Goal: Task Accomplishment & Management: Use online tool/utility

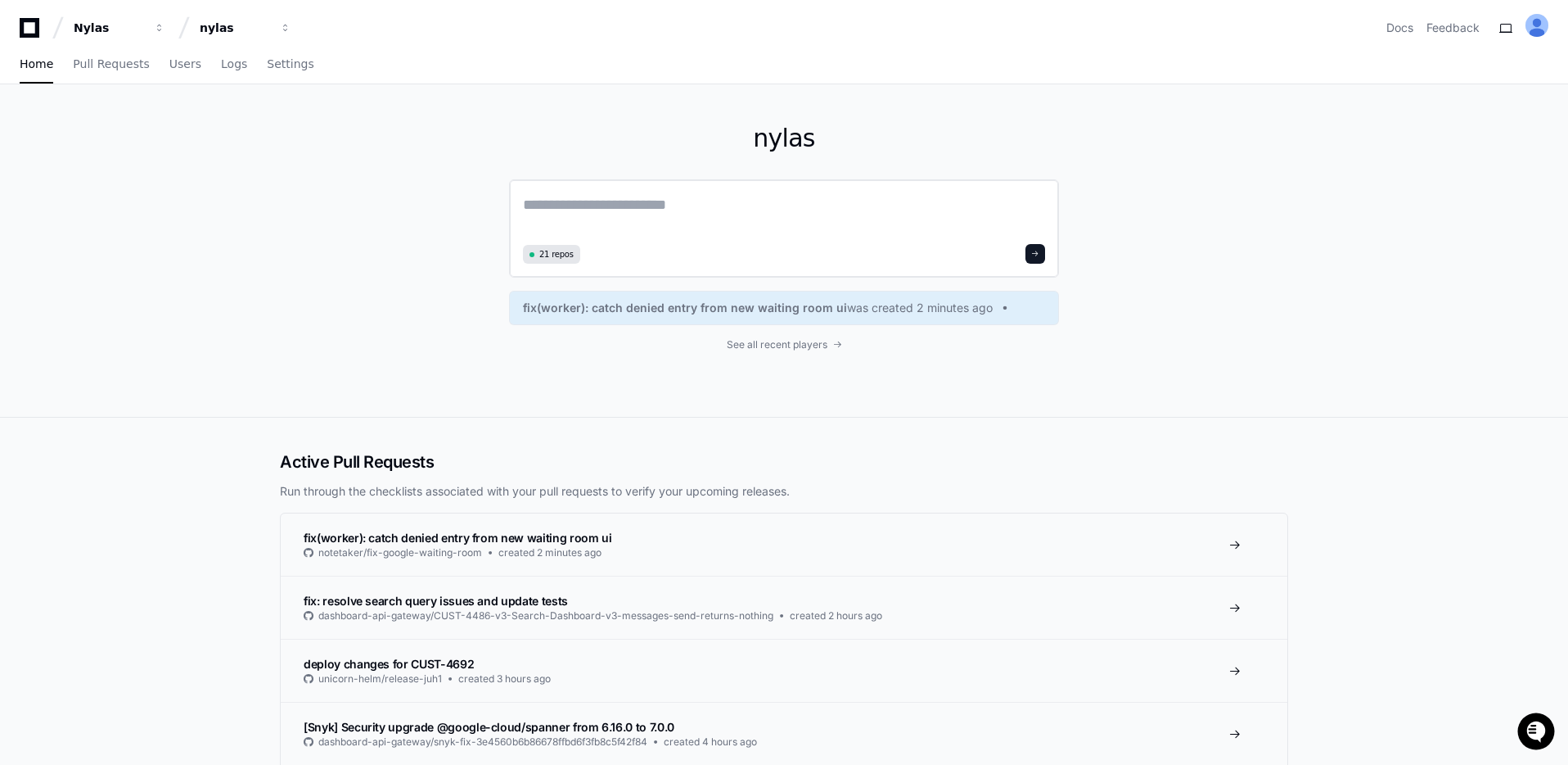
click at [625, 193] on div "21 repos" at bounding box center [784, 229] width 550 height 98
click at [625, 199] on textarea at bounding box center [784, 216] width 522 height 46
type textarea "**********"
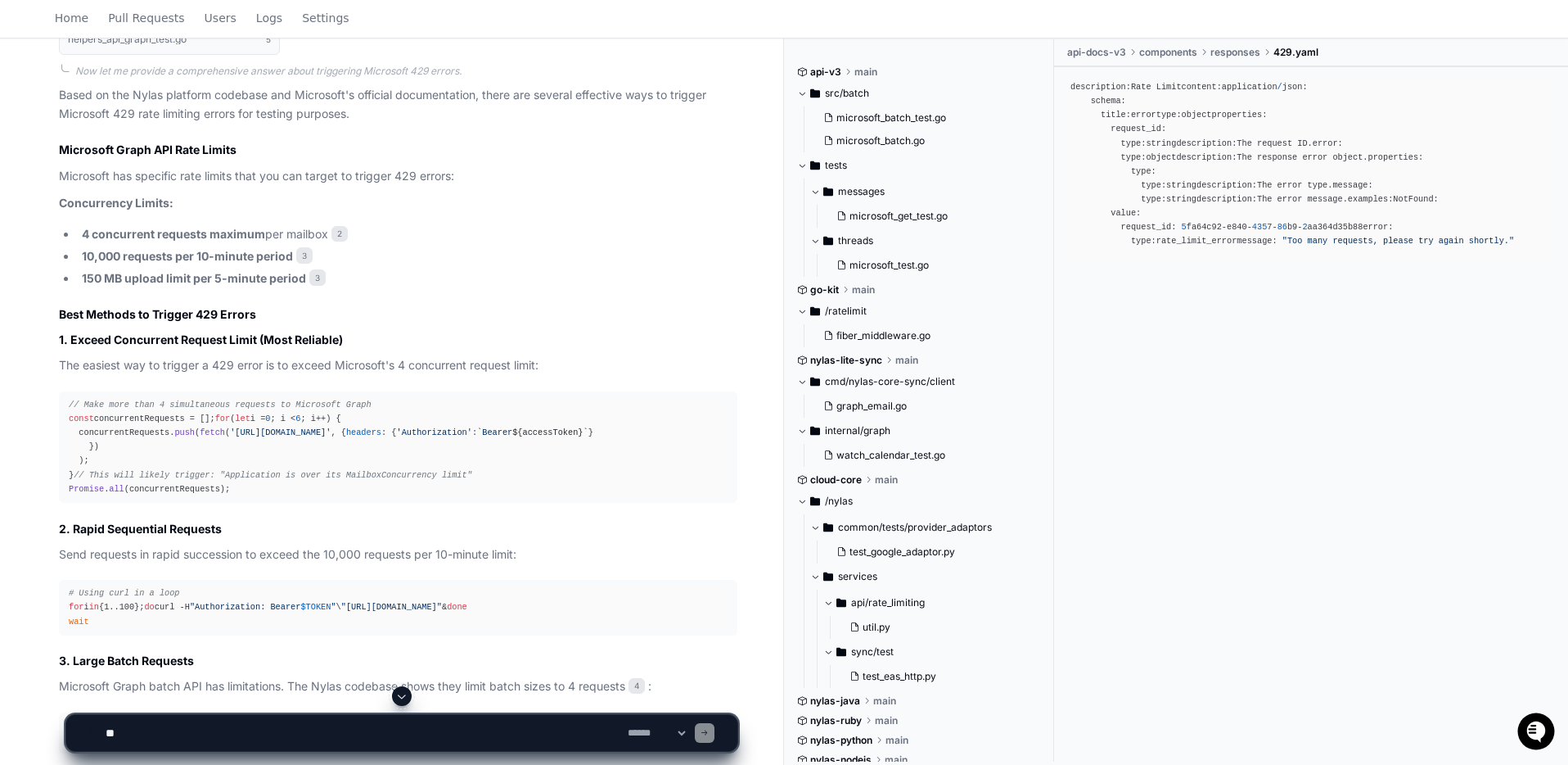
scroll to position [830, 0]
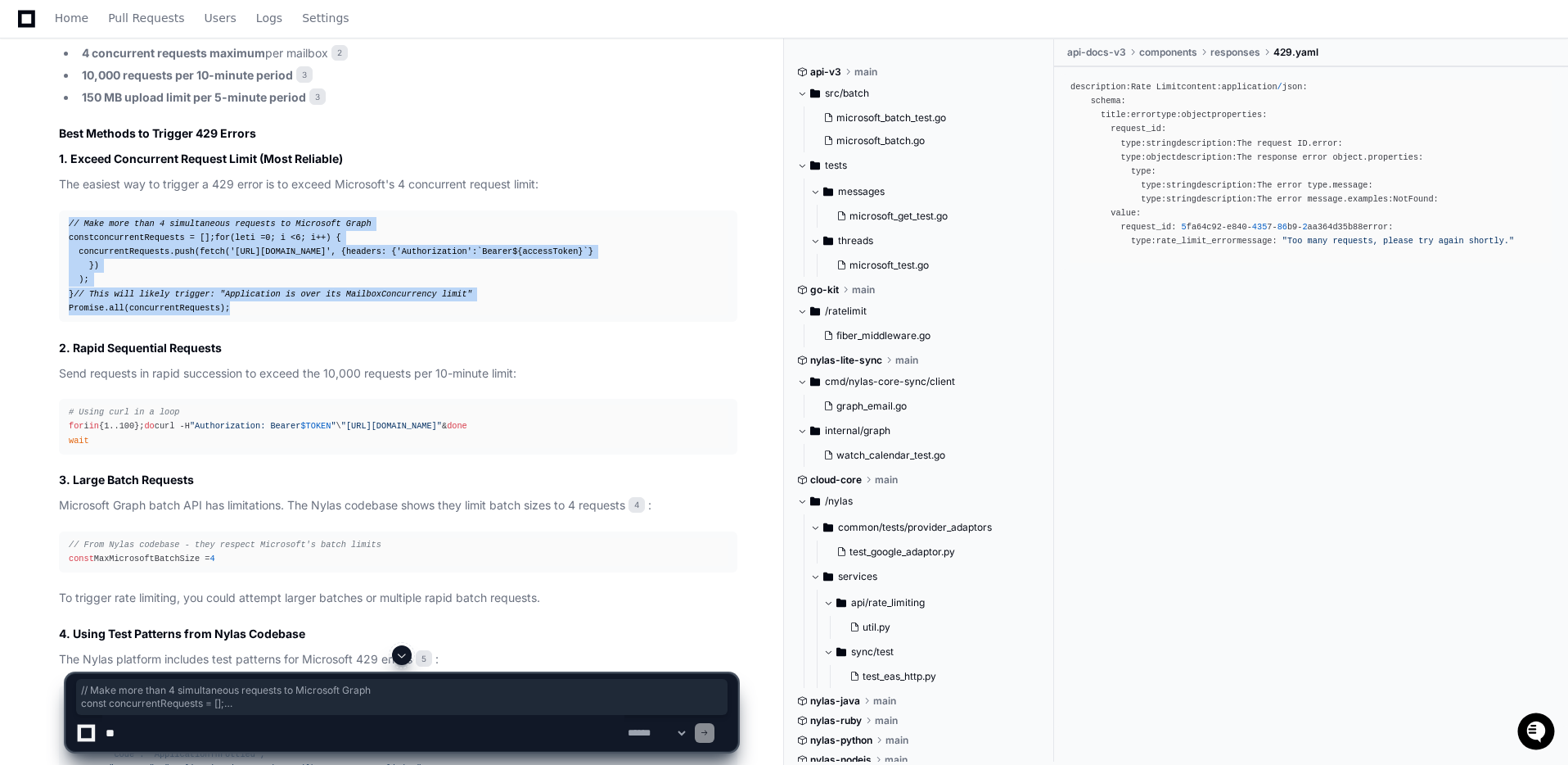
drag, startPoint x: 264, startPoint y: 381, endPoint x: 110, endPoint y: 279, distance: 184.7
click at [48, 227] on div "Updating progress 400-response.mdx 2 rate-limits.mdx 3 microsoft_batch.go 4 hel…" at bounding box center [382, 504] width 711 height 1463
copy div "// Make more than 4 simultaneous requests to Microsoft Graph const concurrentRe…"
click at [235, 730] on textarea at bounding box center [364, 733] width 522 height 36
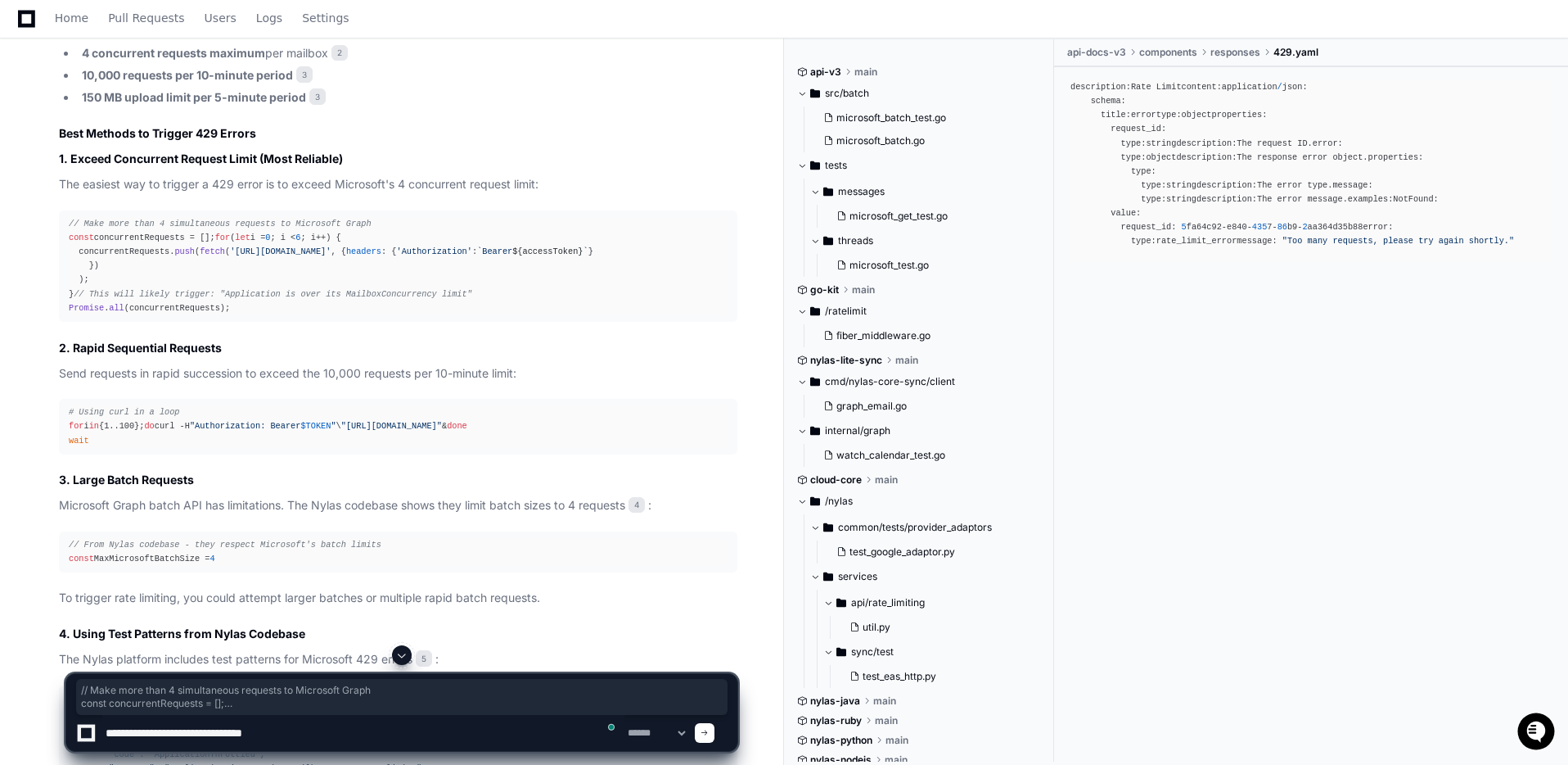
type textarea "**********"
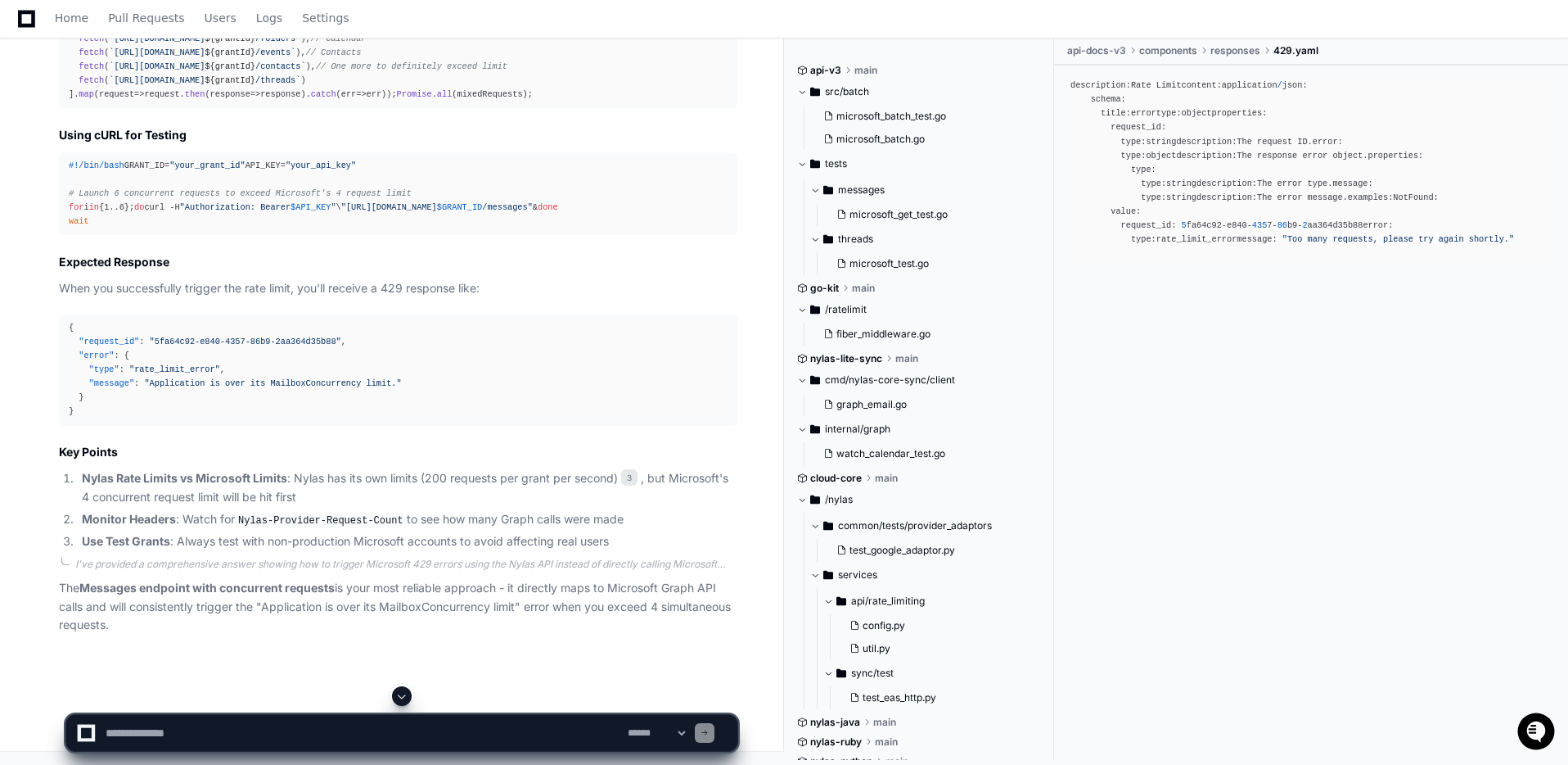
scroll to position [4475, 0]
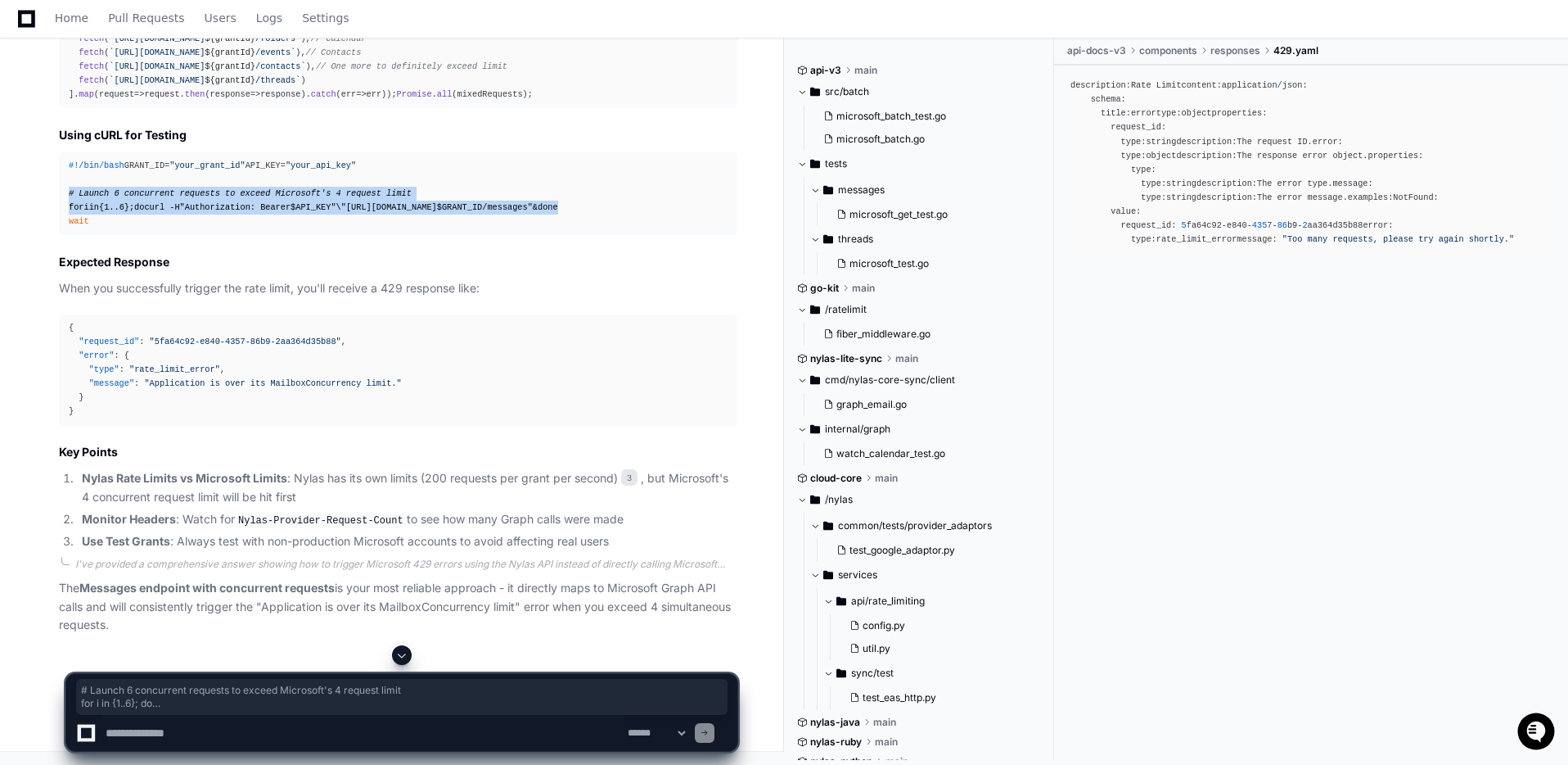
drag, startPoint x: 66, startPoint y: 229, endPoint x: 169, endPoint y: 293, distance: 121.3
click at [169, 236] on pre "#!/bin/bash GRANT_ID= "your_grant_id" API_KEY= "your_api_key" # Launch 6 concur…" at bounding box center [398, 194] width 678 height 83
copy div "# Launch 6 concurrent requests to exceed Microsoft's 4 request limit for i in {…"
